Goal: Check status: Check status

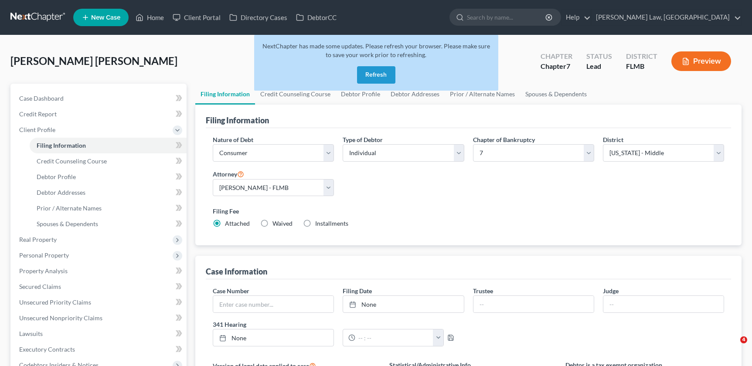
select select "1"
select select "0"
select select "15"
select select "0"
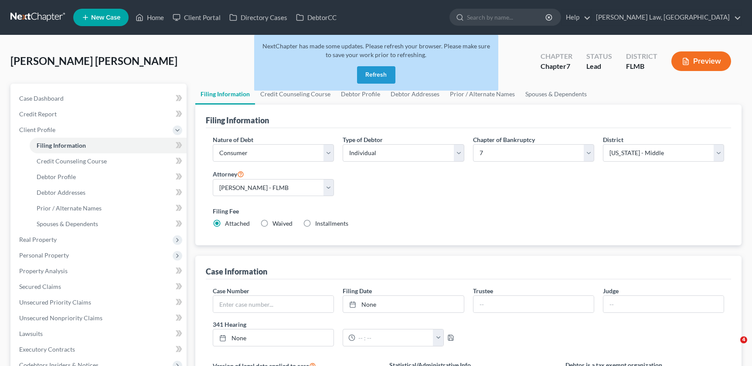
select select "9"
click at [379, 74] on button "Refresh" at bounding box center [376, 74] width 38 height 17
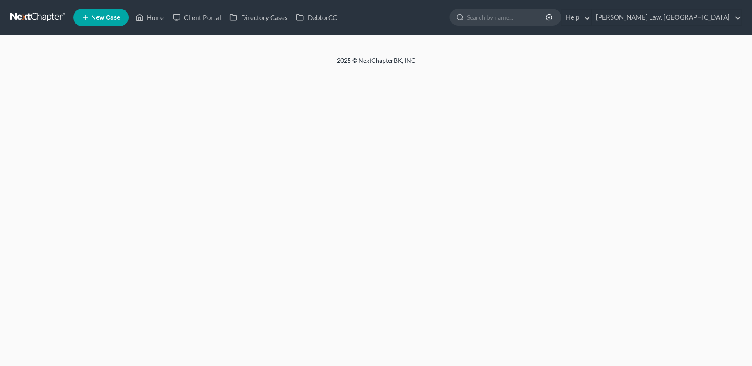
select select "1"
select select "0"
select select "15"
select select "0"
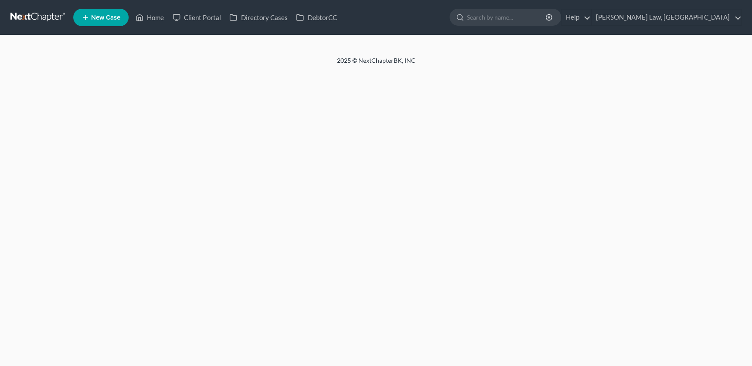
select select "9"
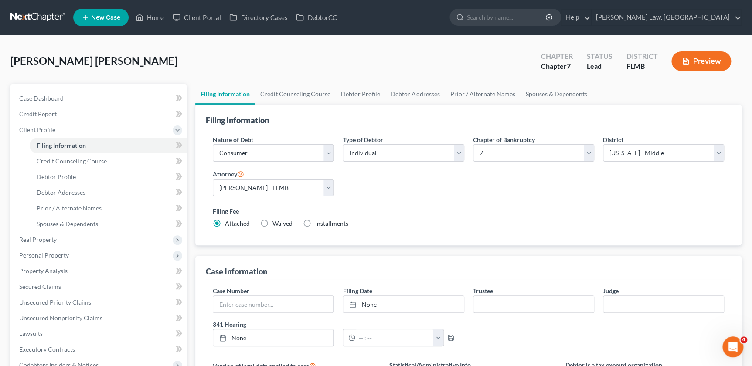
click at [44, 14] on link at bounding box center [38, 18] width 56 height 16
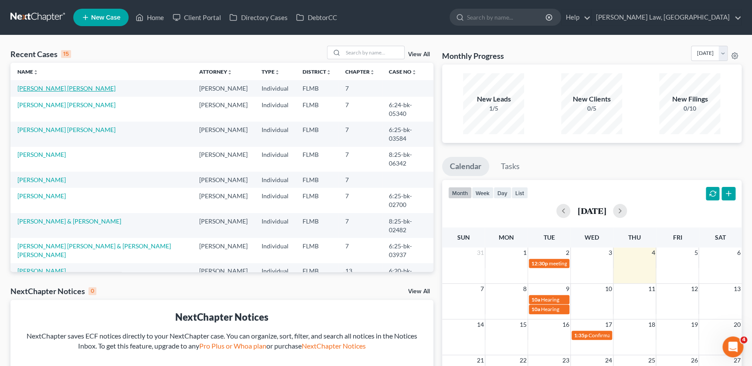
click at [48, 91] on link "[PERSON_NAME] [PERSON_NAME]" at bounding box center [66, 88] width 98 height 7
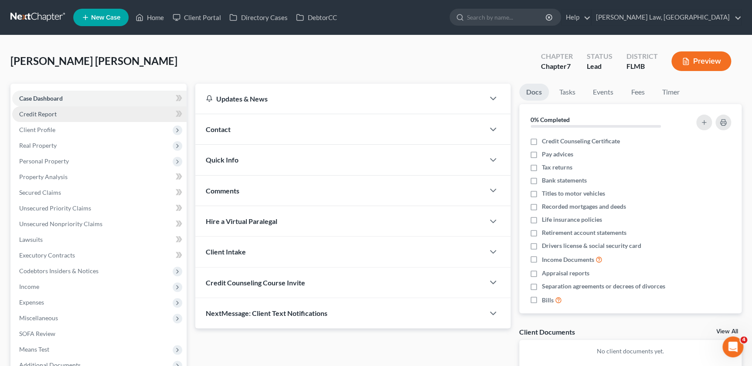
click at [49, 117] on span "Credit Report" at bounding box center [37, 113] width 37 height 7
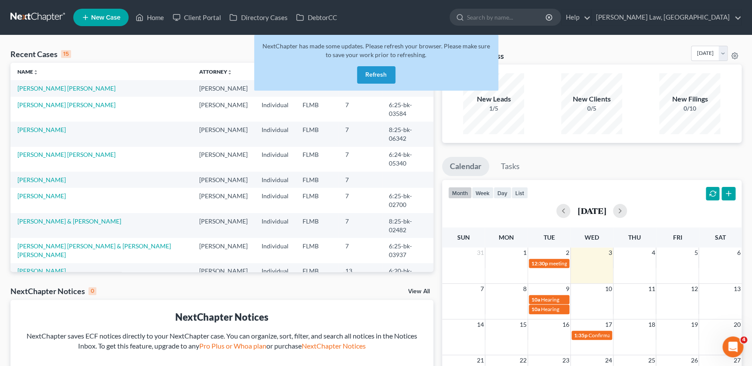
drag, startPoint x: 370, startPoint y: 78, endPoint x: 432, endPoint y: 23, distance: 82.4
click at [370, 78] on button "Refresh" at bounding box center [376, 74] width 38 height 17
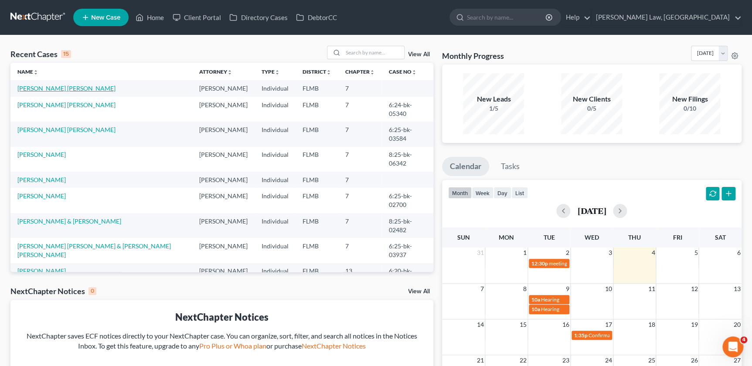
click at [42, 87] on link "[PERSON_NAME] [PERSON_NAME]" at bounding box center [66, 88] width 98 height 7
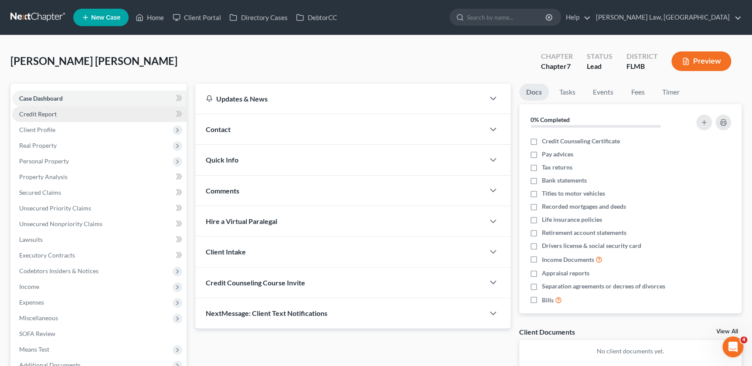
click at [35, 110] on span "Credit Report" at bounding box center [37, 113] width 37 height 7
